Goal: Information Seeking & Learning: Learn about a topic

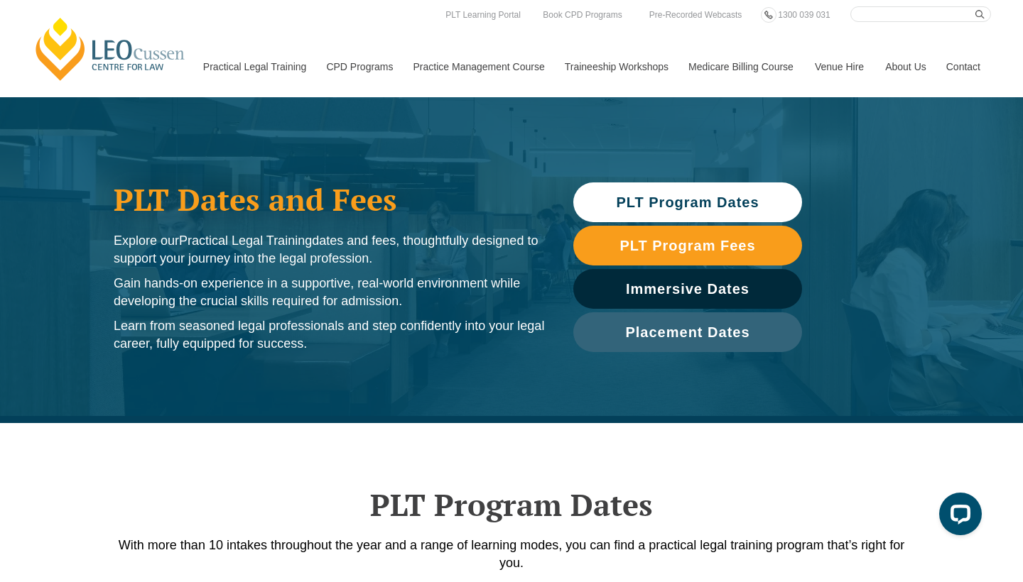
click at [643, 207] on span "PLT Program Dates" at bounding box center [687, 202] width 143 height 14
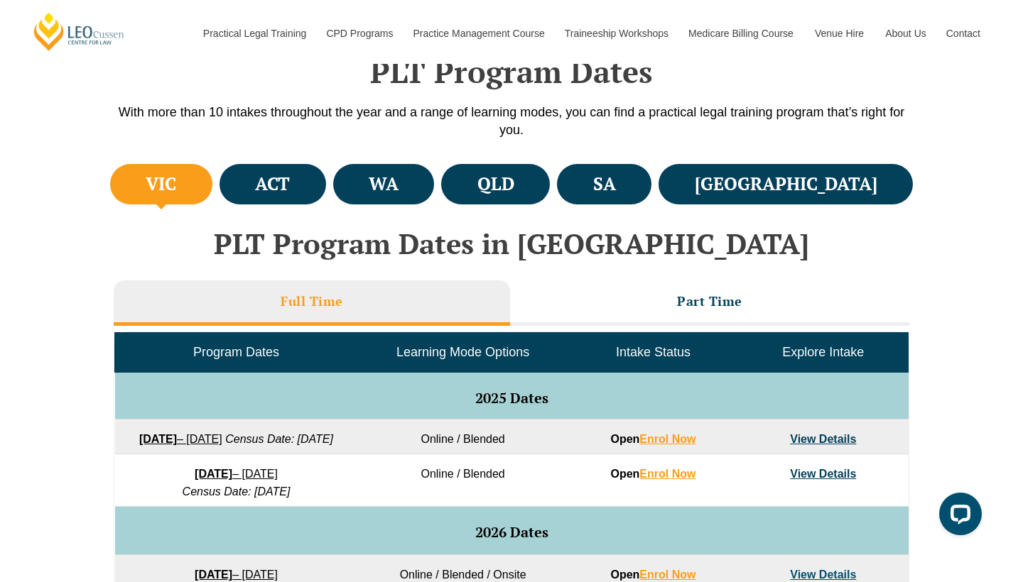
scroll to position [423, 0]
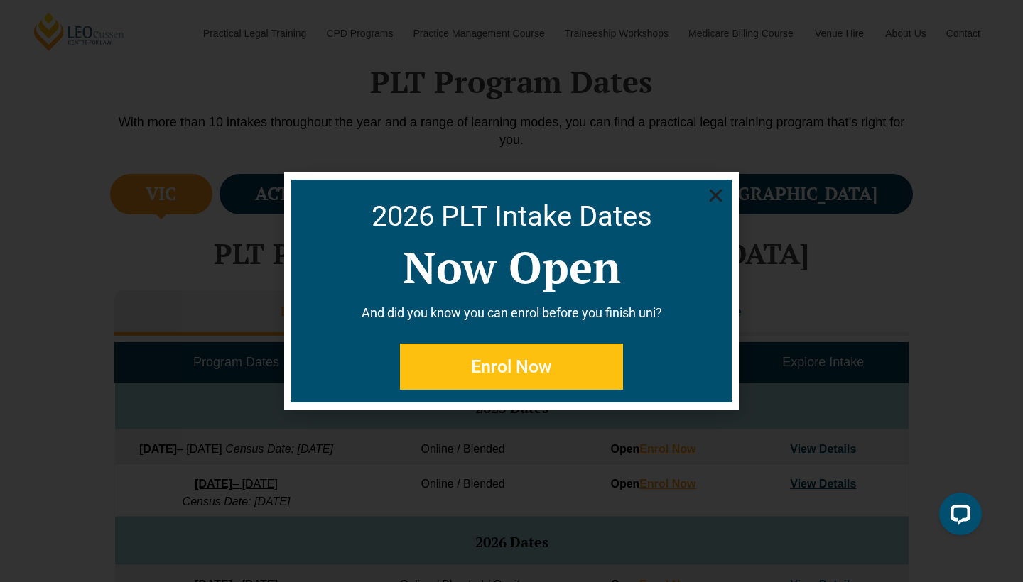
click at [721, 198] on icon "Close" at bounding box center [716, 196] width 18 height 18
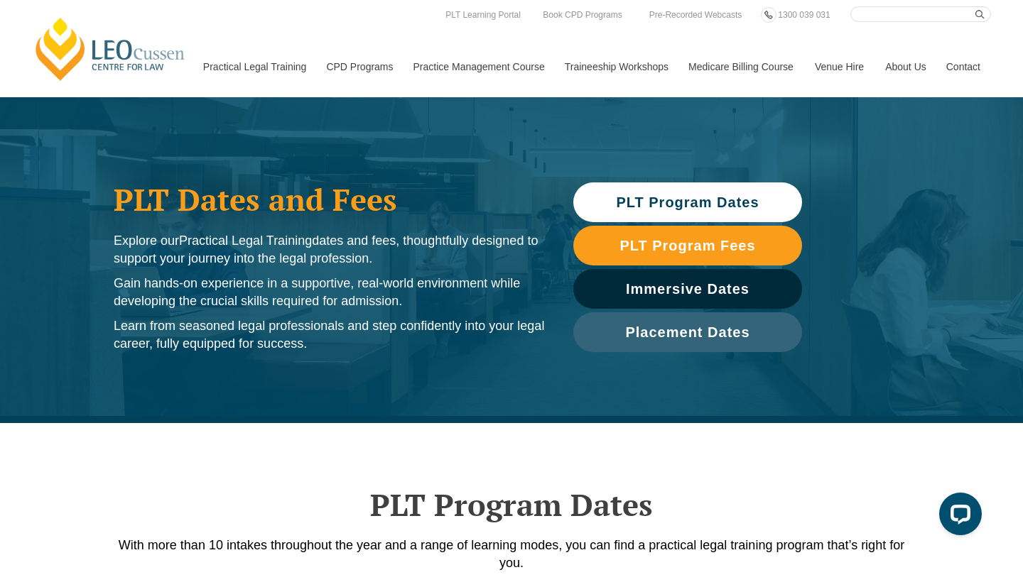
scroll to position [0, 0]
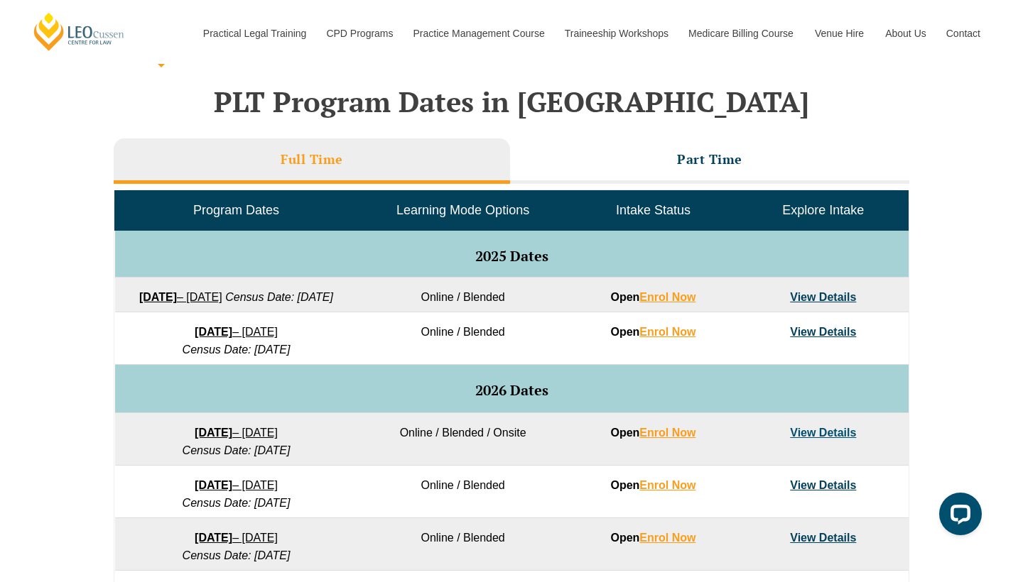
scroll to position [574, 0]
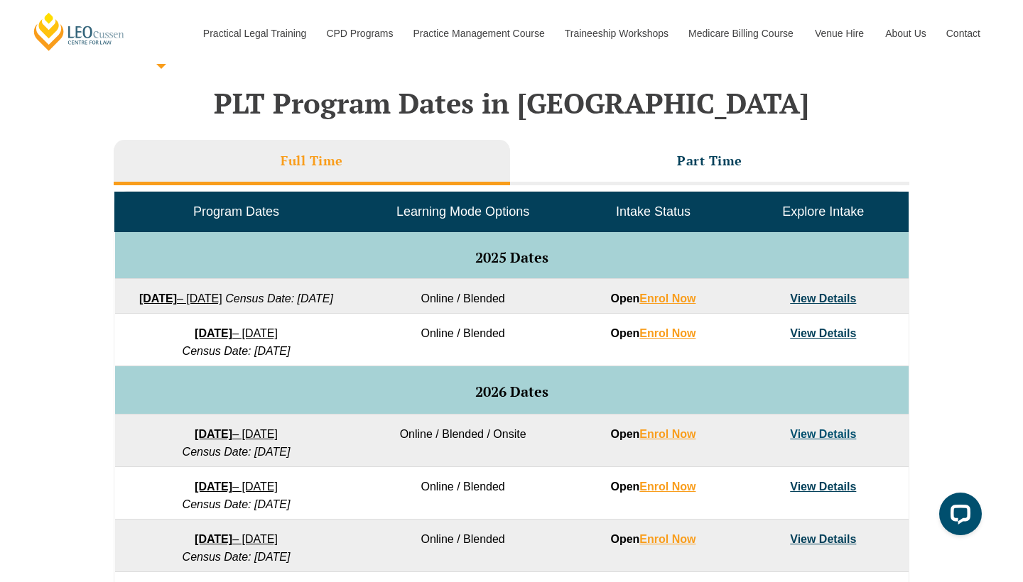
click at [805, 298] on link "View Details" at bounding box center [823, 299] width 66 height 12
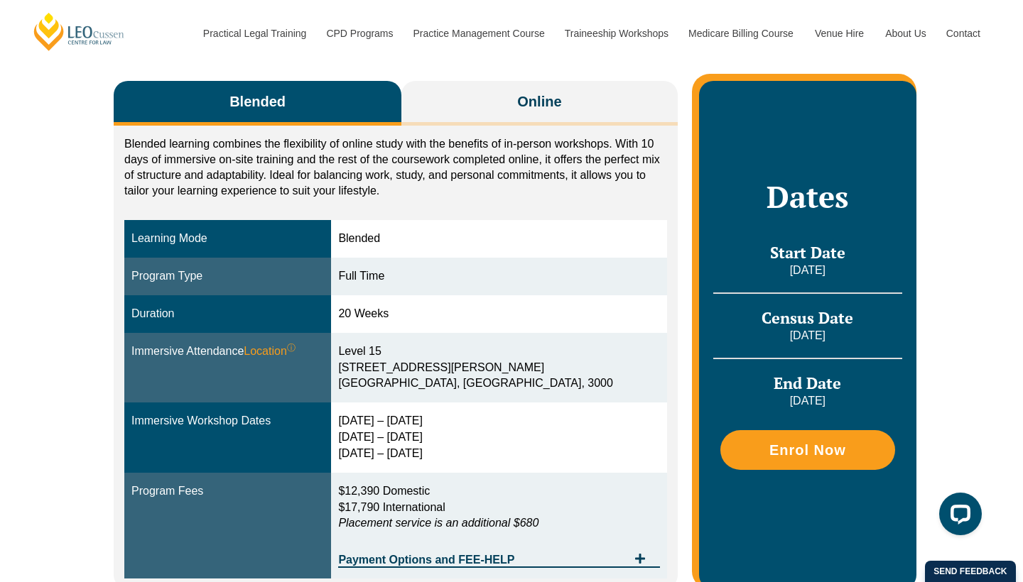
scroll to position [239, 0]
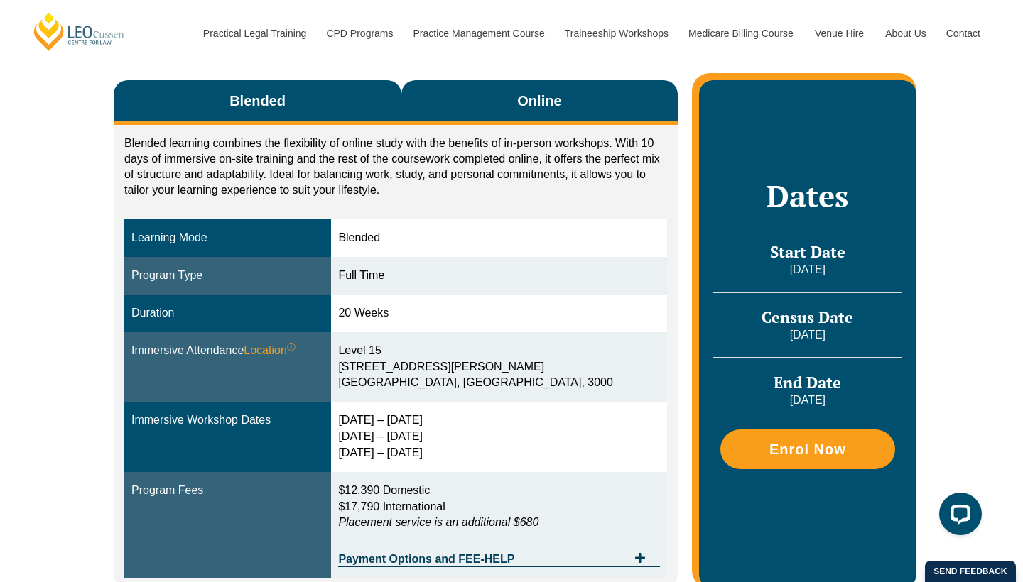
click at [546, 106] on span "Online" at bounding box center [539, 101] width 44 height 20
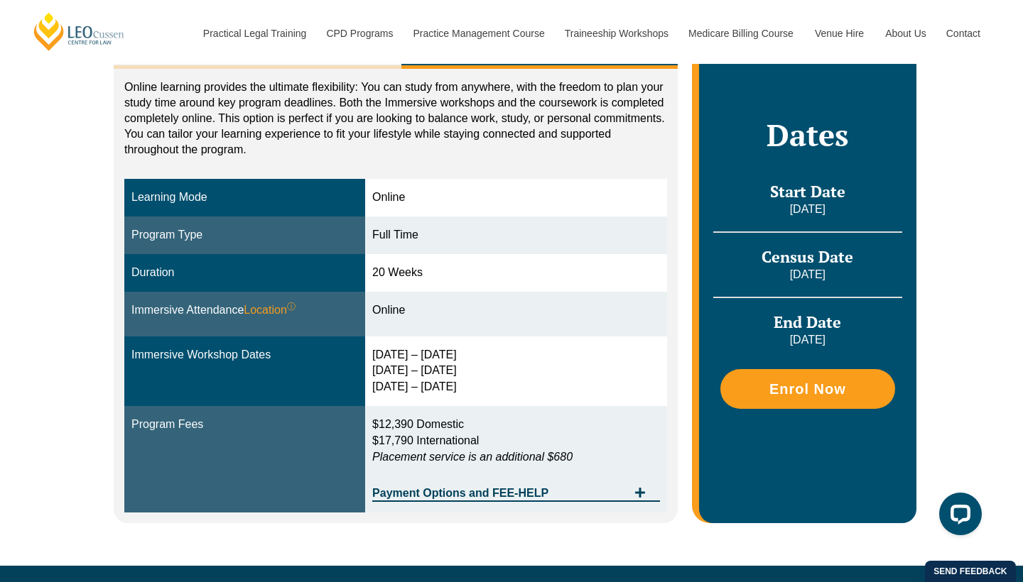
scroll to position [297, 0]
